Goal: Task Accomplishment & Management: Complete application form

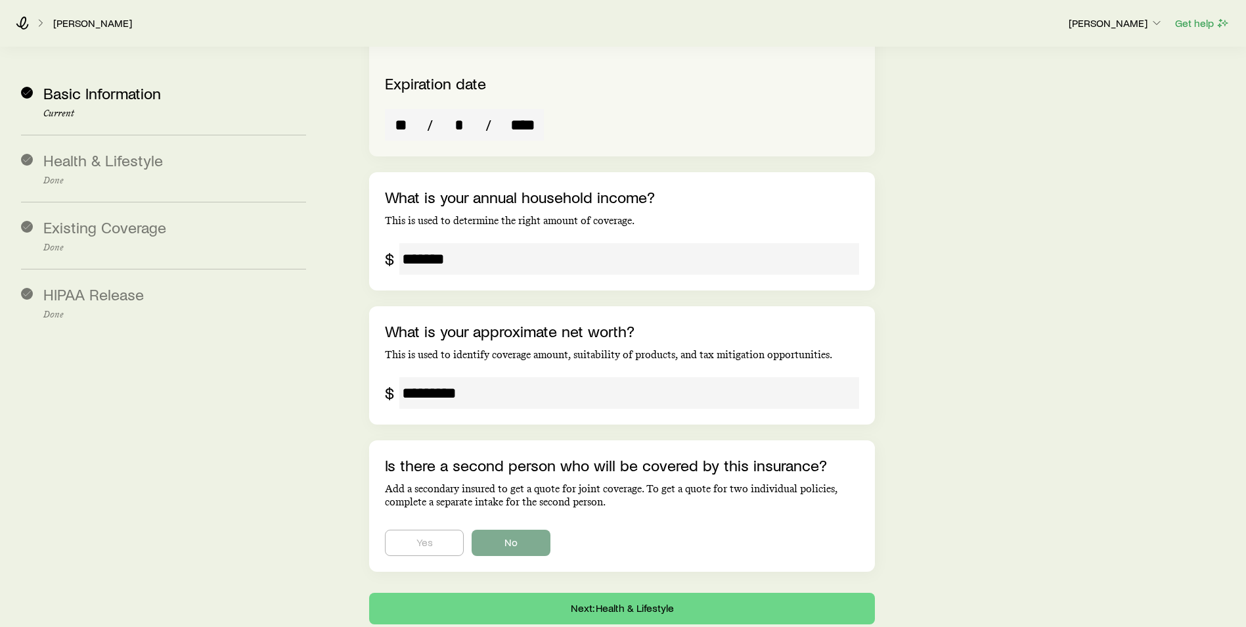
scroll to position [2608, 0]
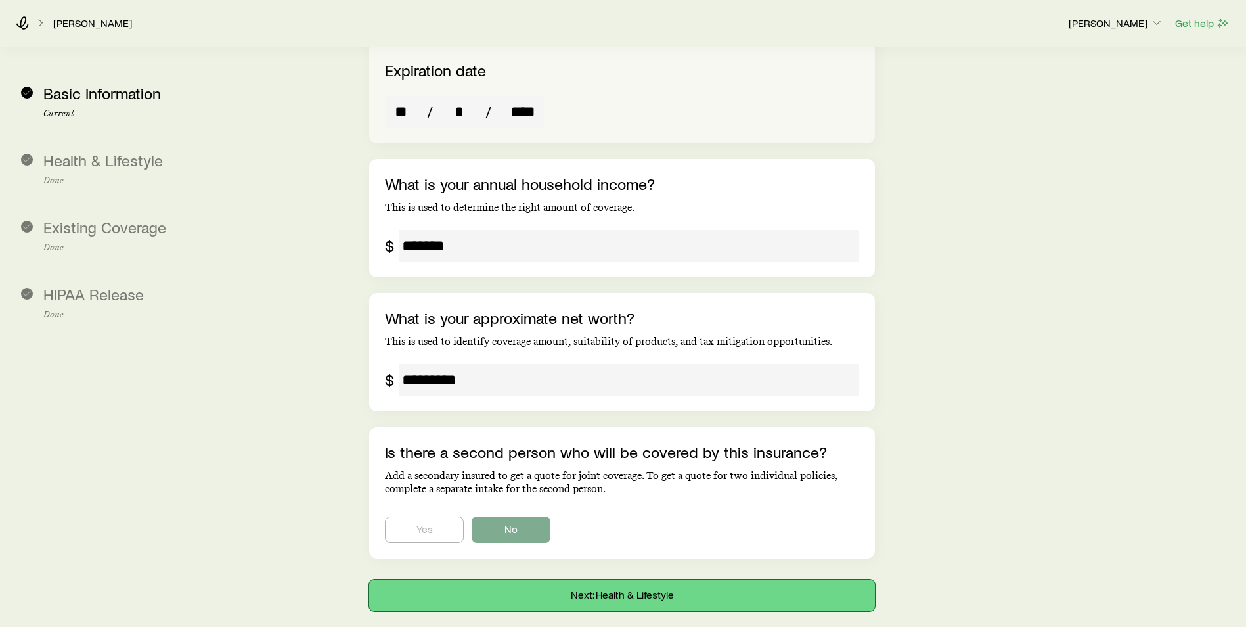
click at [535, 579] on button "Next: Health & Lifestyle" at bounding box center [622, 595] width 506 height 32
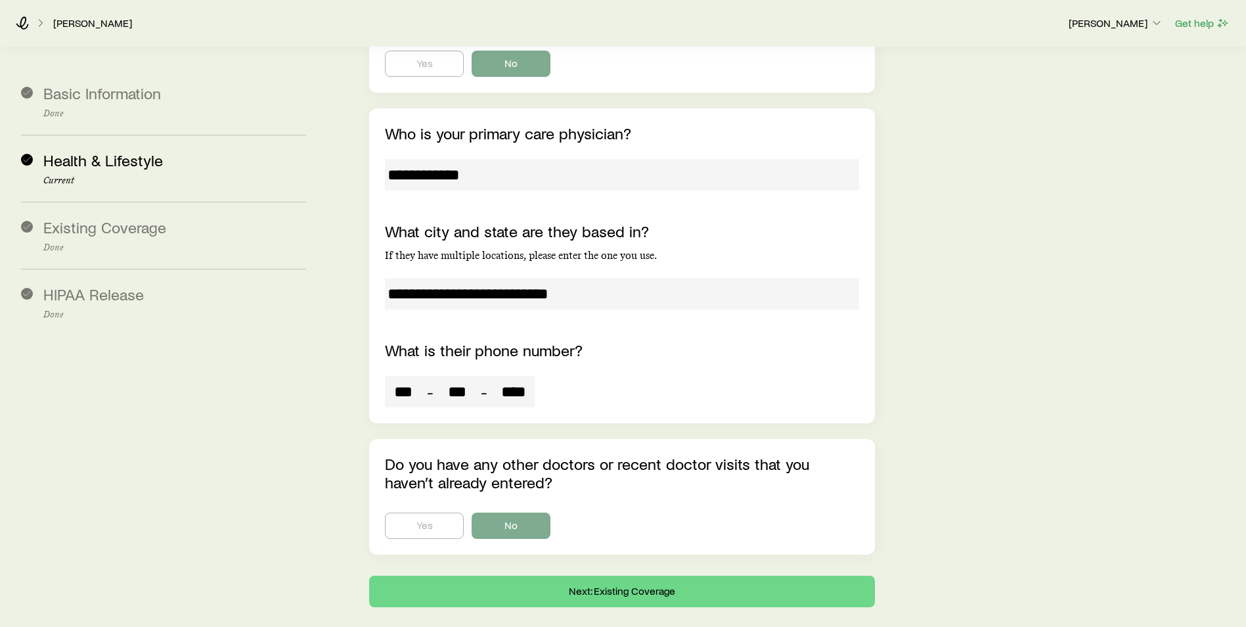
scroll to position [5624, 0]
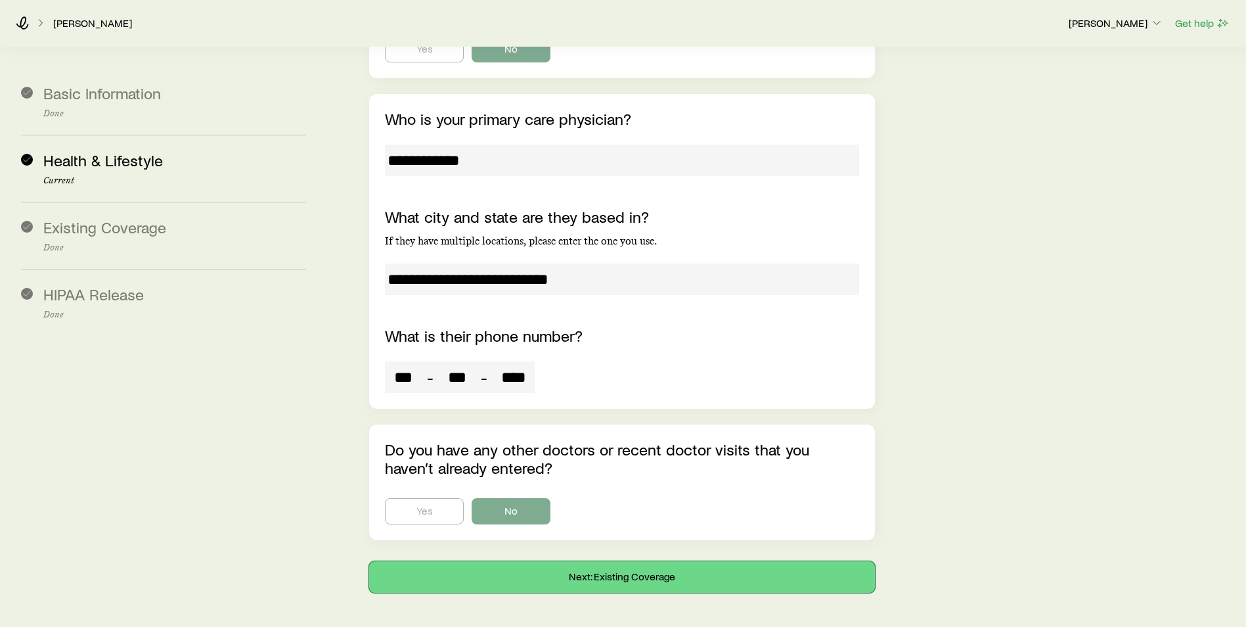
click at [510, 561] on button "Next: Existing Coverage" at bounding box center [622, 577] width 506 height 32
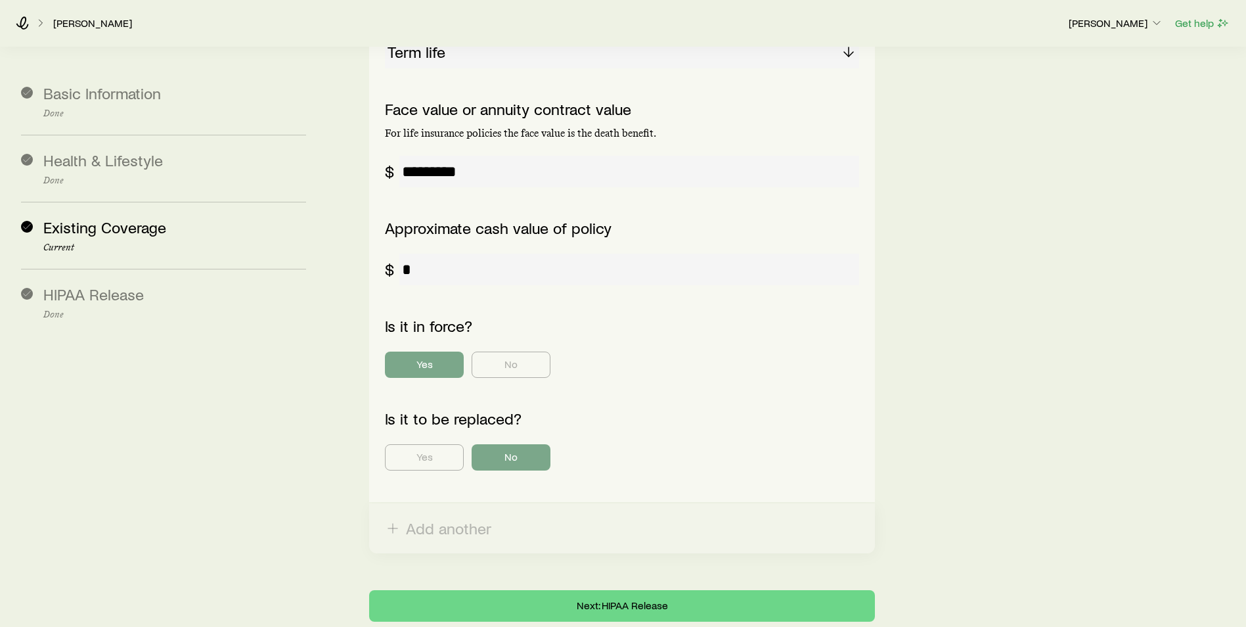
scroll to position [553, 0]
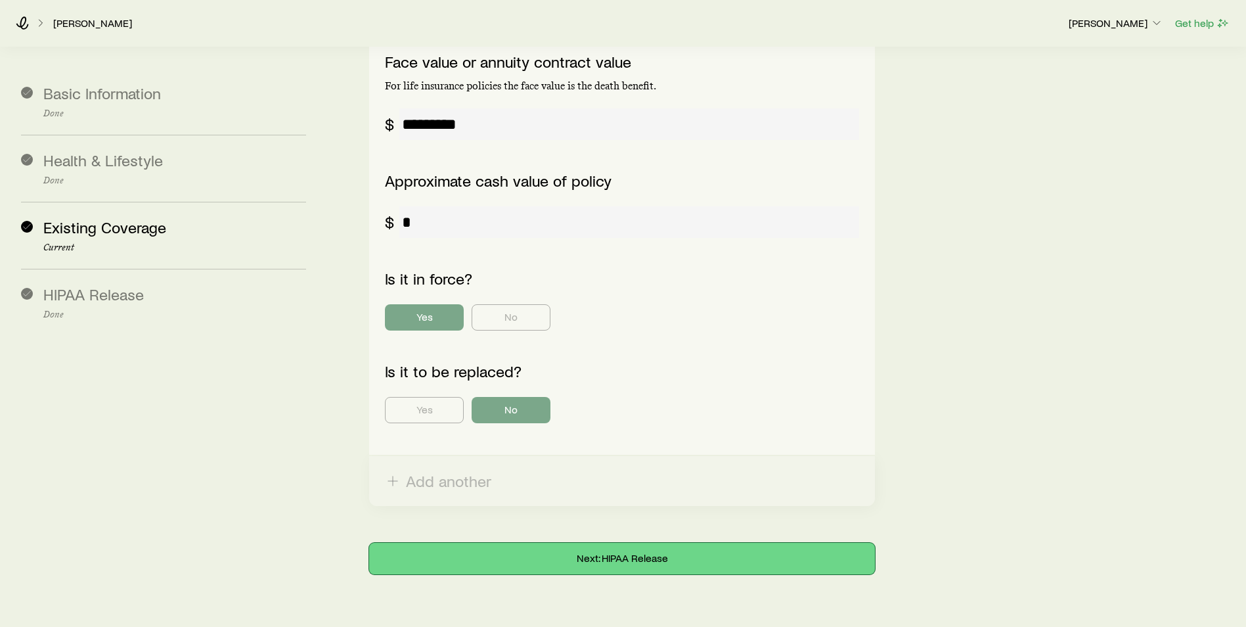
click at [525, 543] on button "Next: HIPAA Release" at bounding box center [622, 559] width 506 height 32
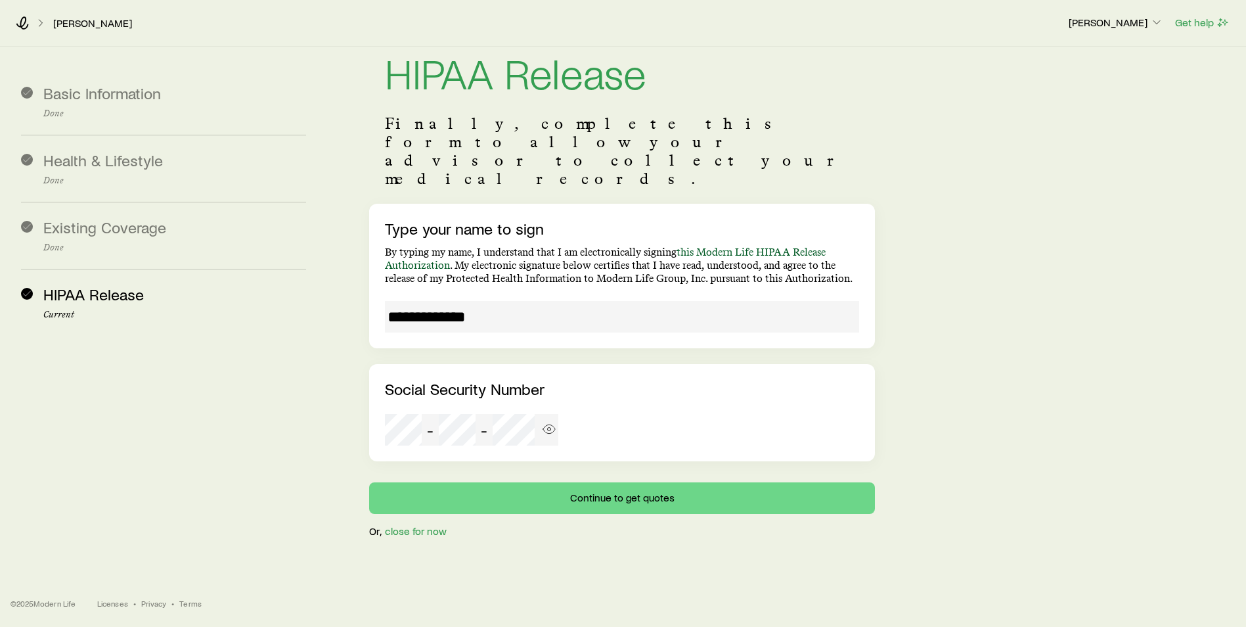
scroll to position [0, 0]
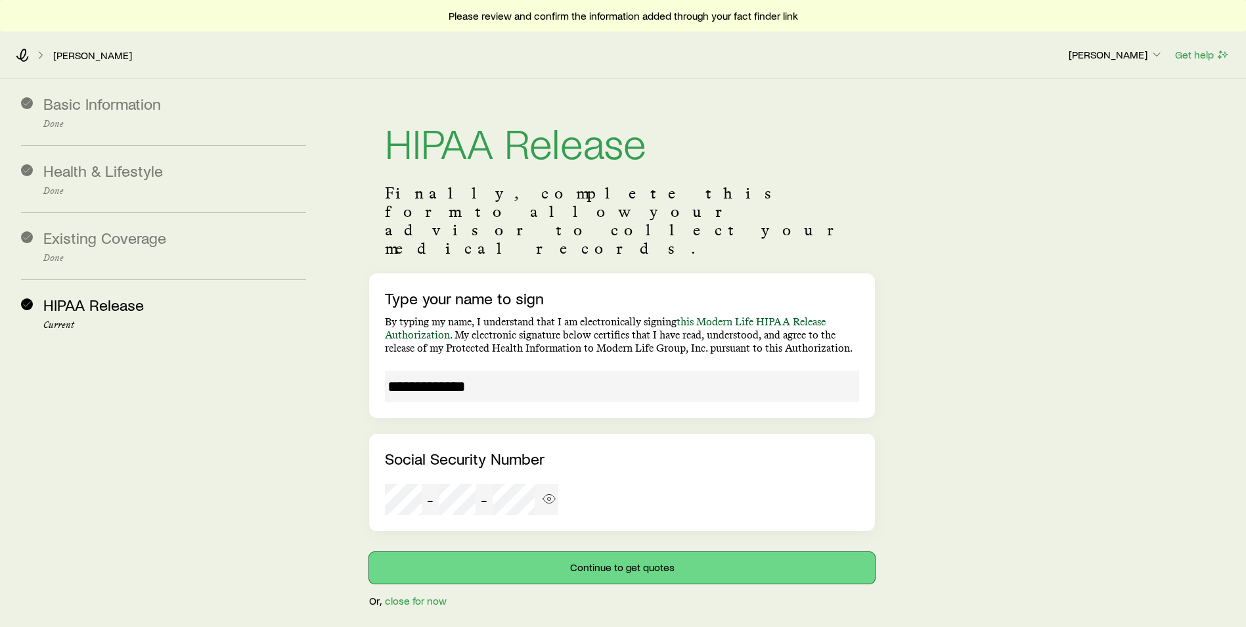
click at [510, 552] on button "Continue to get quotes" at bounding box center [622, 568] width 506 height 32
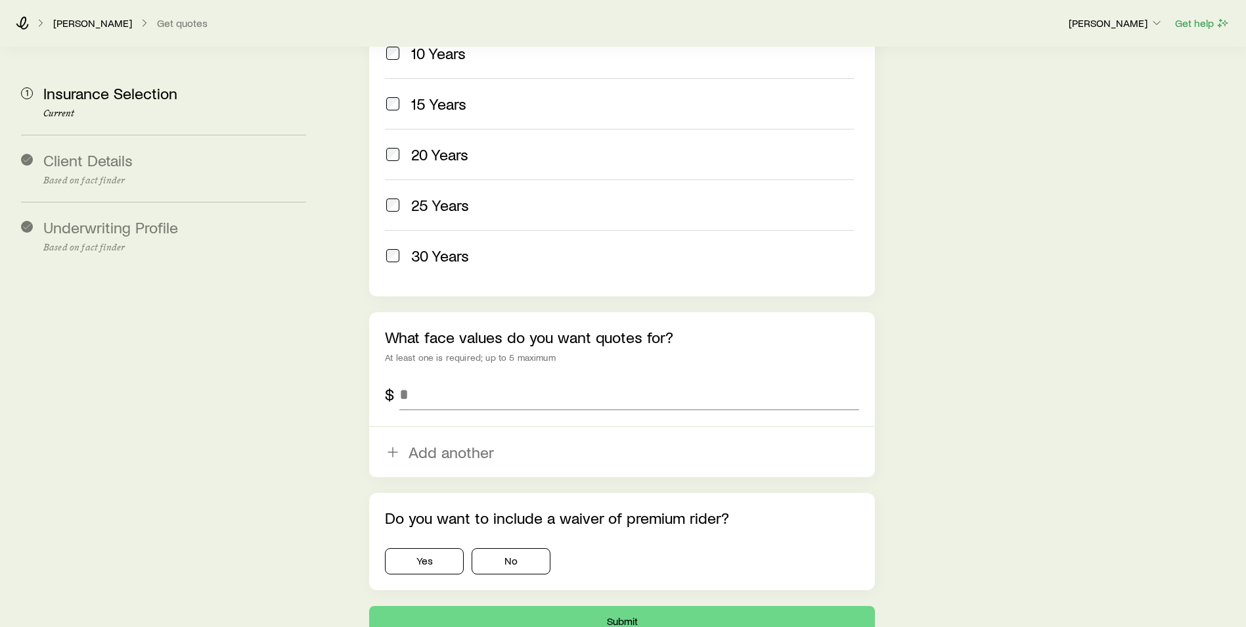
scroll to position [765, 0]
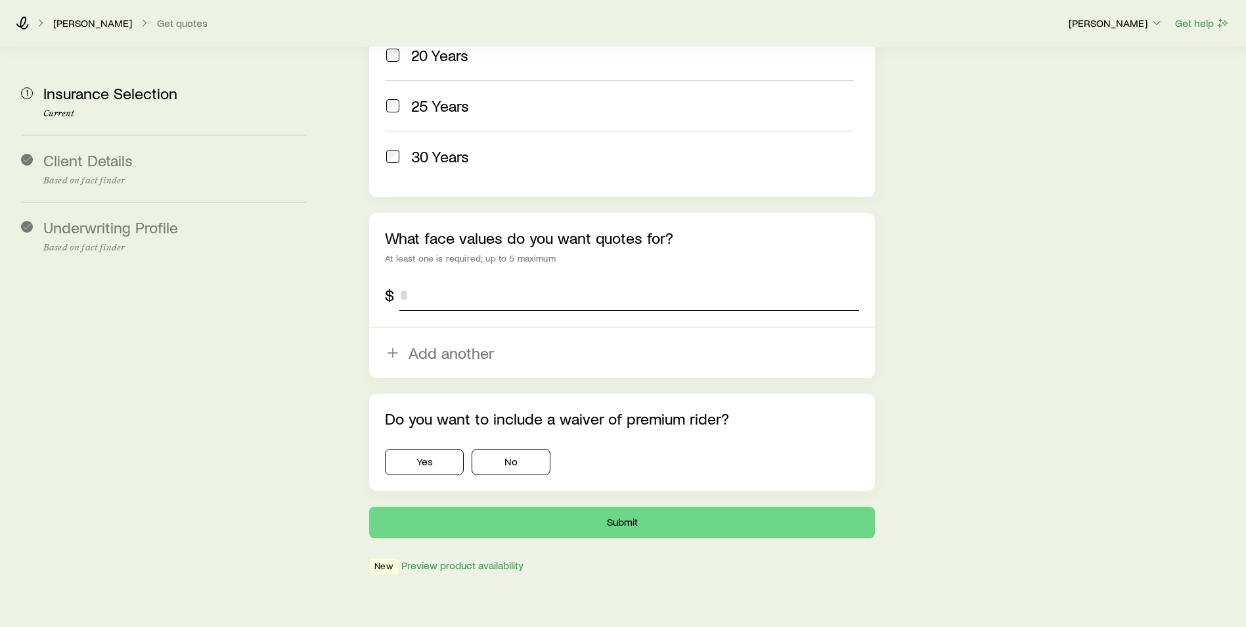
click at [421, 279] on input "tel" at bounding box center [629, 295] width 460 height 32
type input "*********"
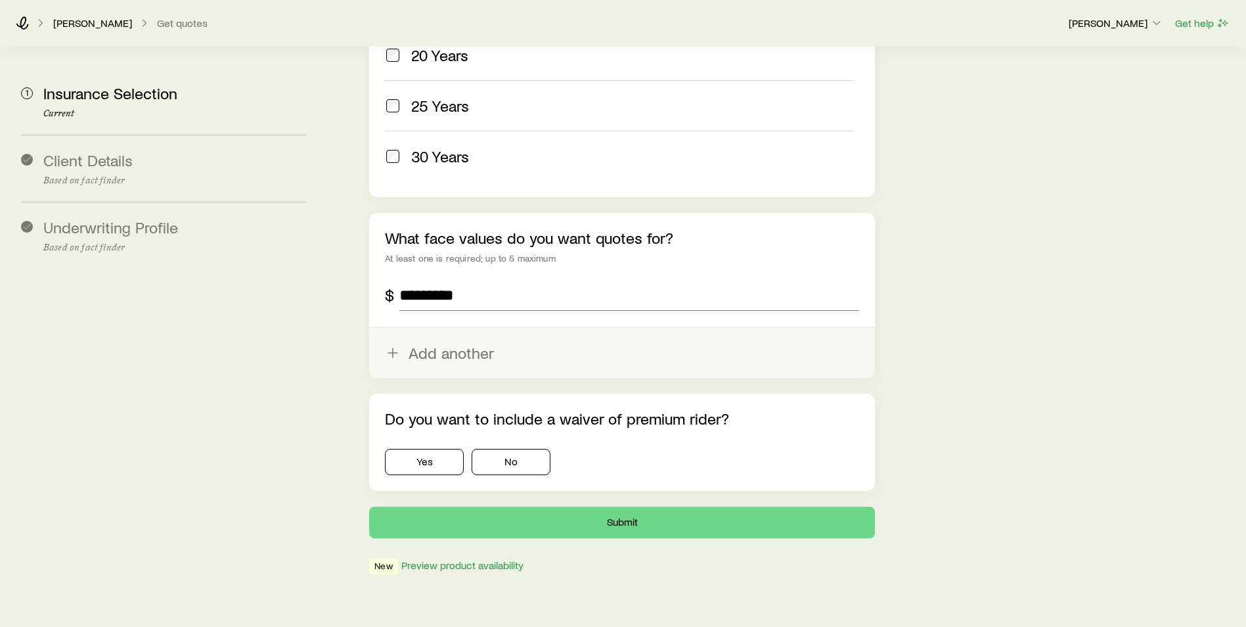
click at [395, 345] on icon "button" at bounding box center [393, 353] width 16 height 16
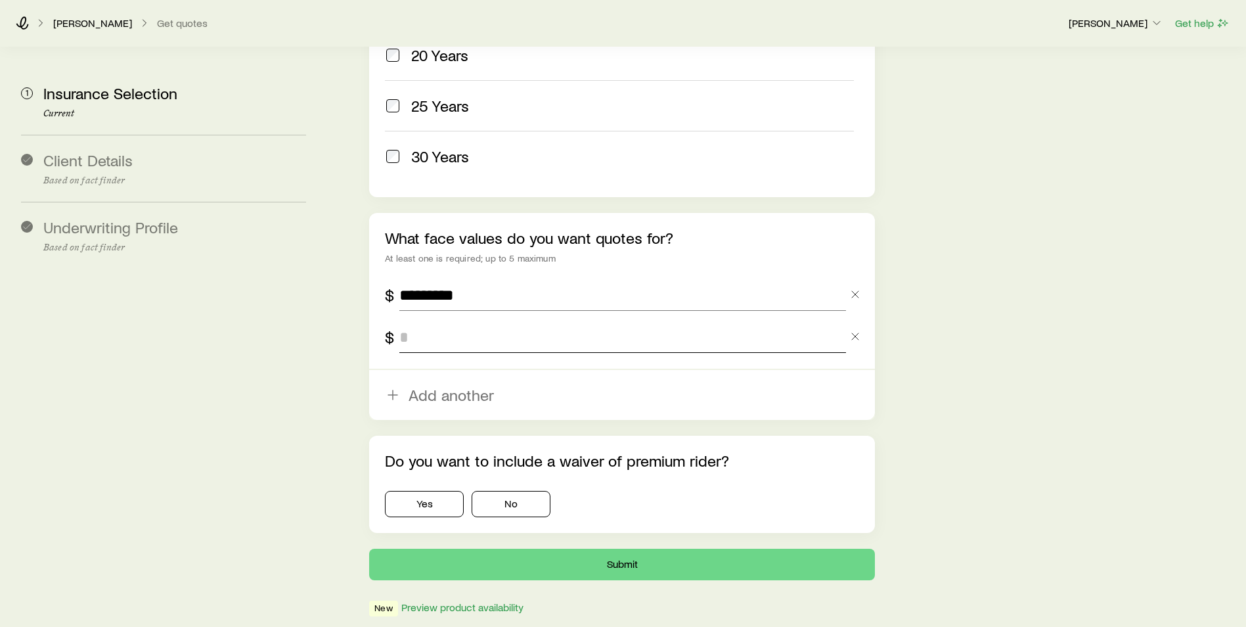
click at [411, 321] on input "tel" at bounding box center [622, 337] width 447 height 32
type input "**********"
click at [518, 491] on button "No" at bounding box center [511, 504] width 79 height 26
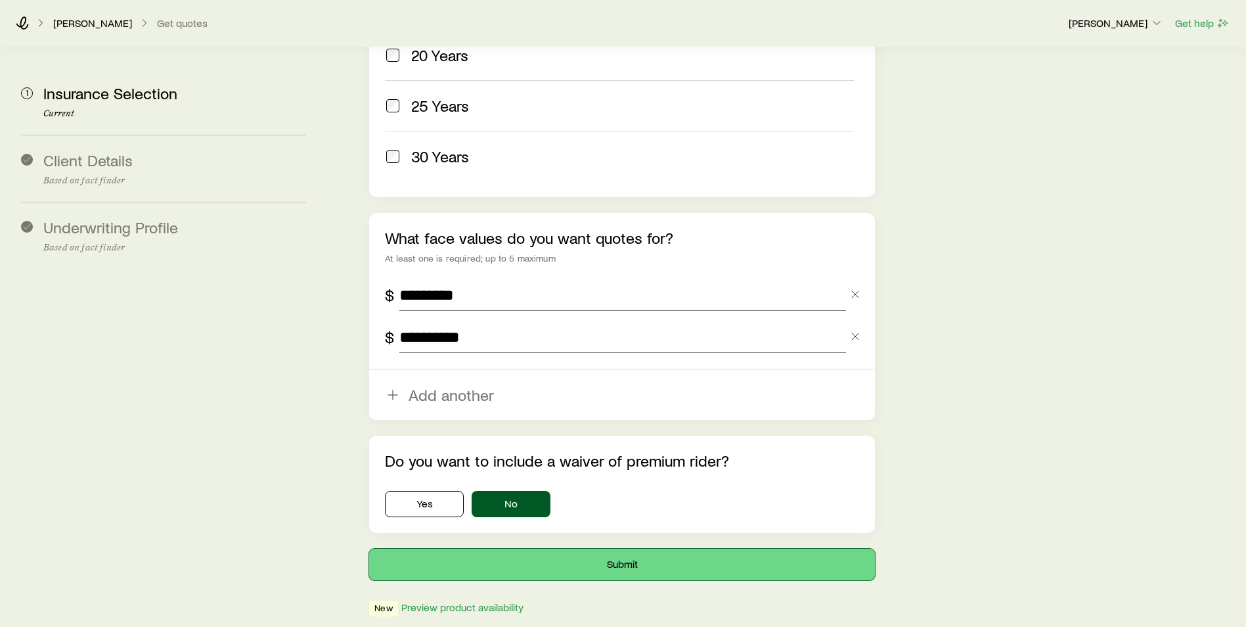
click at [600, 548] on button "Submit" at bounding box center [622, 564] width 506 height 32
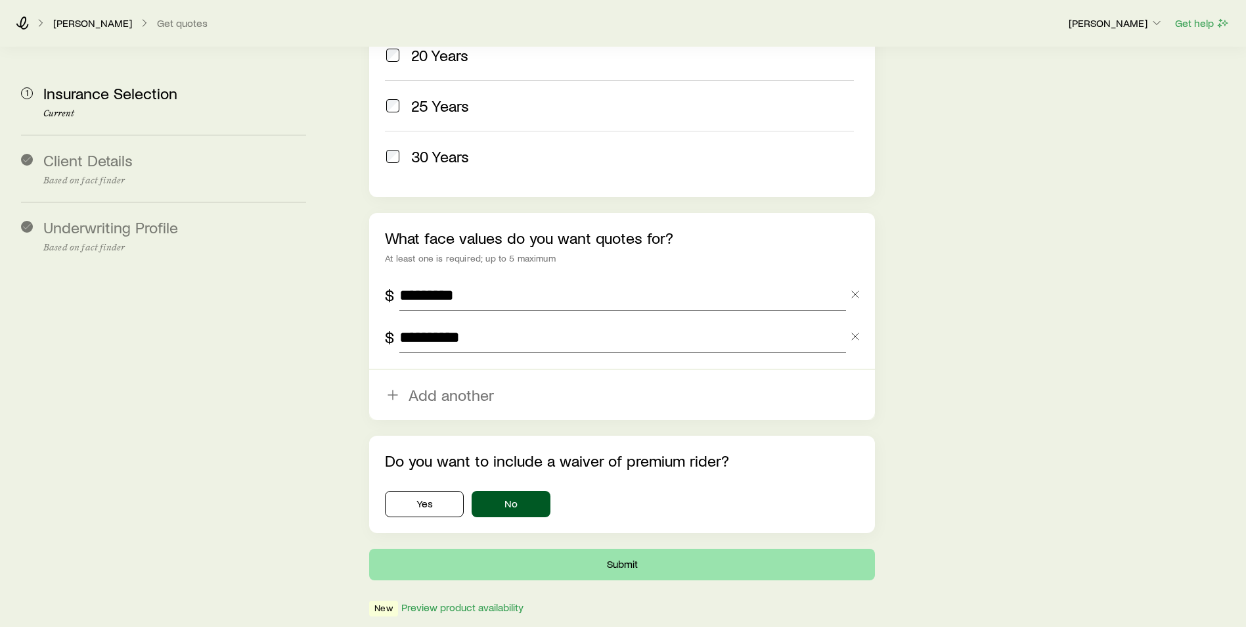
scroll to position [0, 0]
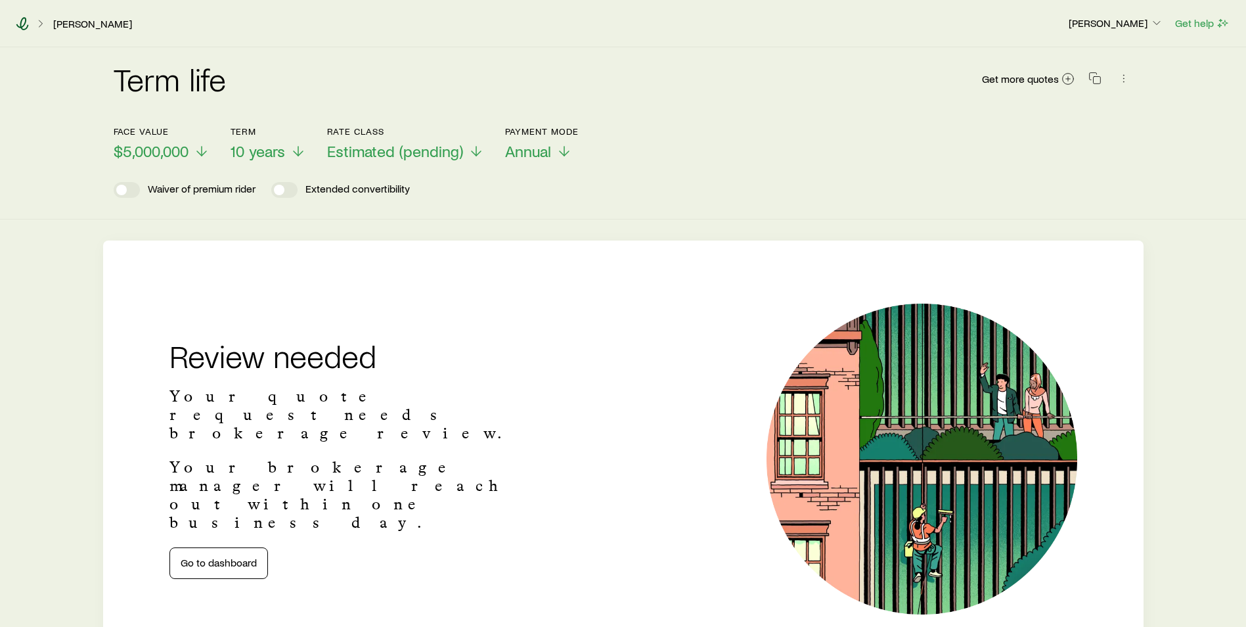
click at [27, 26] on icon at bounding box center [22, 23] width 12 height 13
